Goal: Task Accomplishment & Management: Use online tool/utility

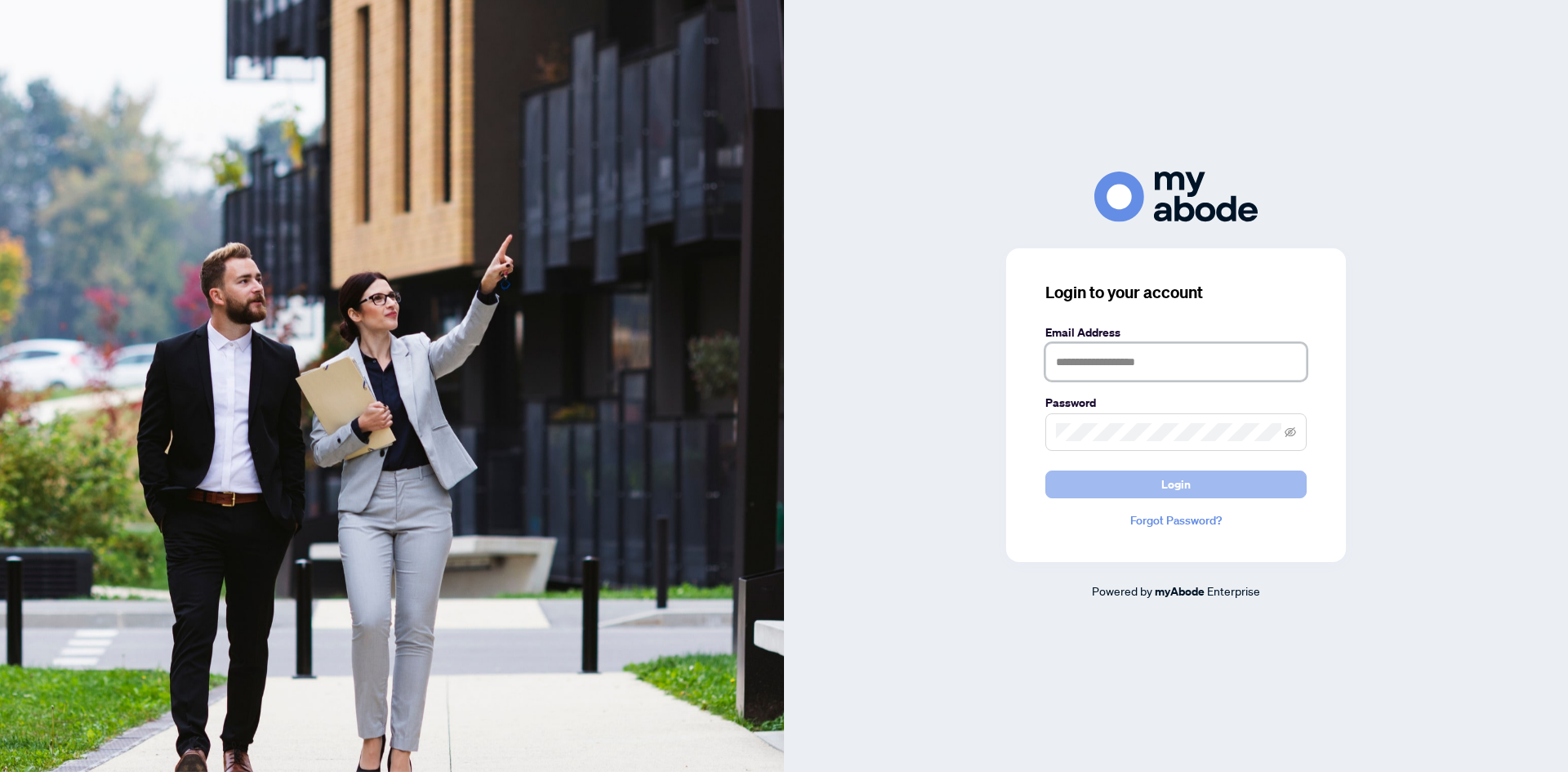
type input "**********"
click at [1149, 484] on button "Login" at bounding box center [1176, 484] width 261 height 28
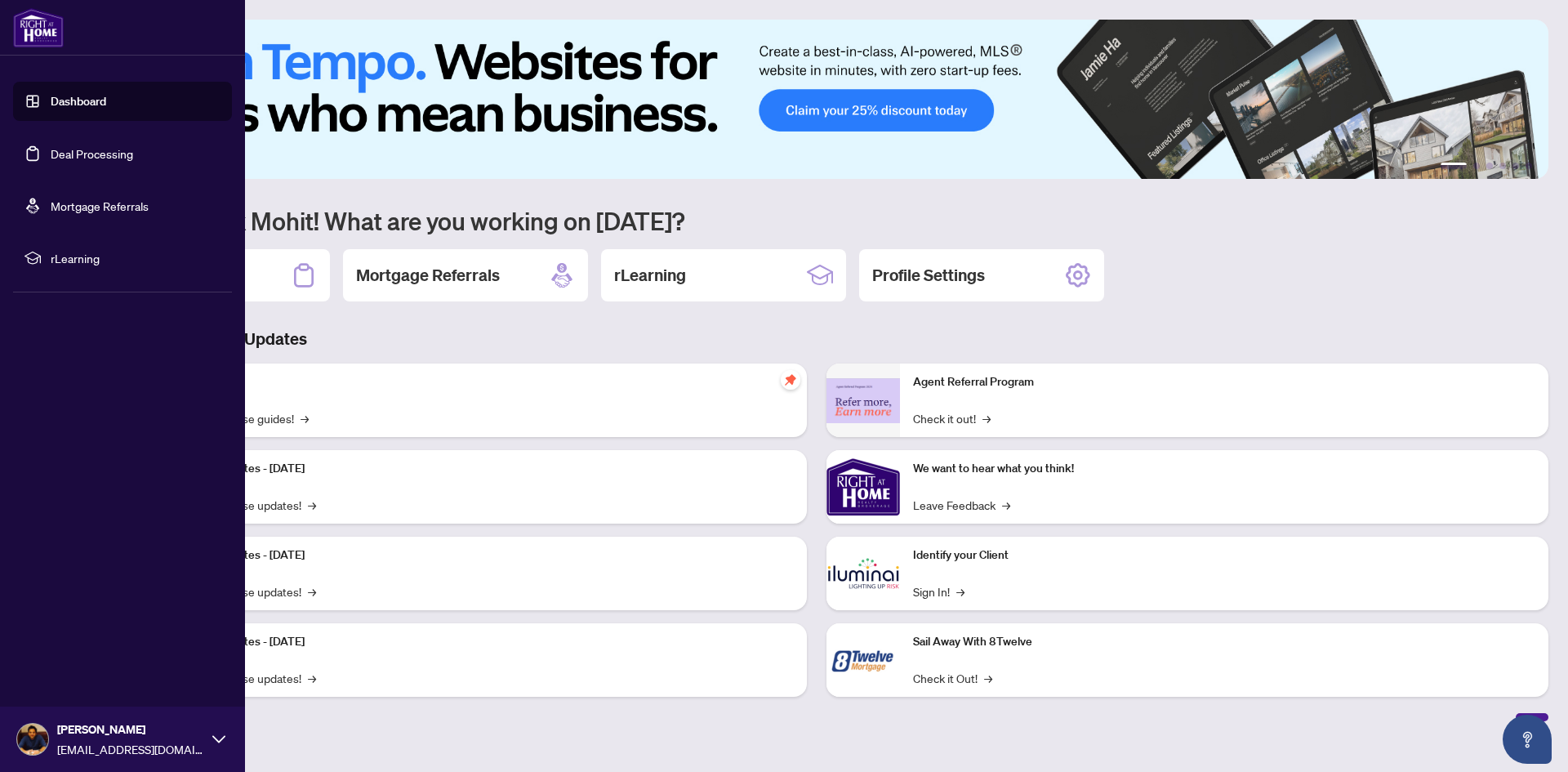
click at [57, 160] on link "Deal Processing" at bounding box center [91, 153] width 82 height 15
